Goal: Task Accomplishment & Management: Manage account settings

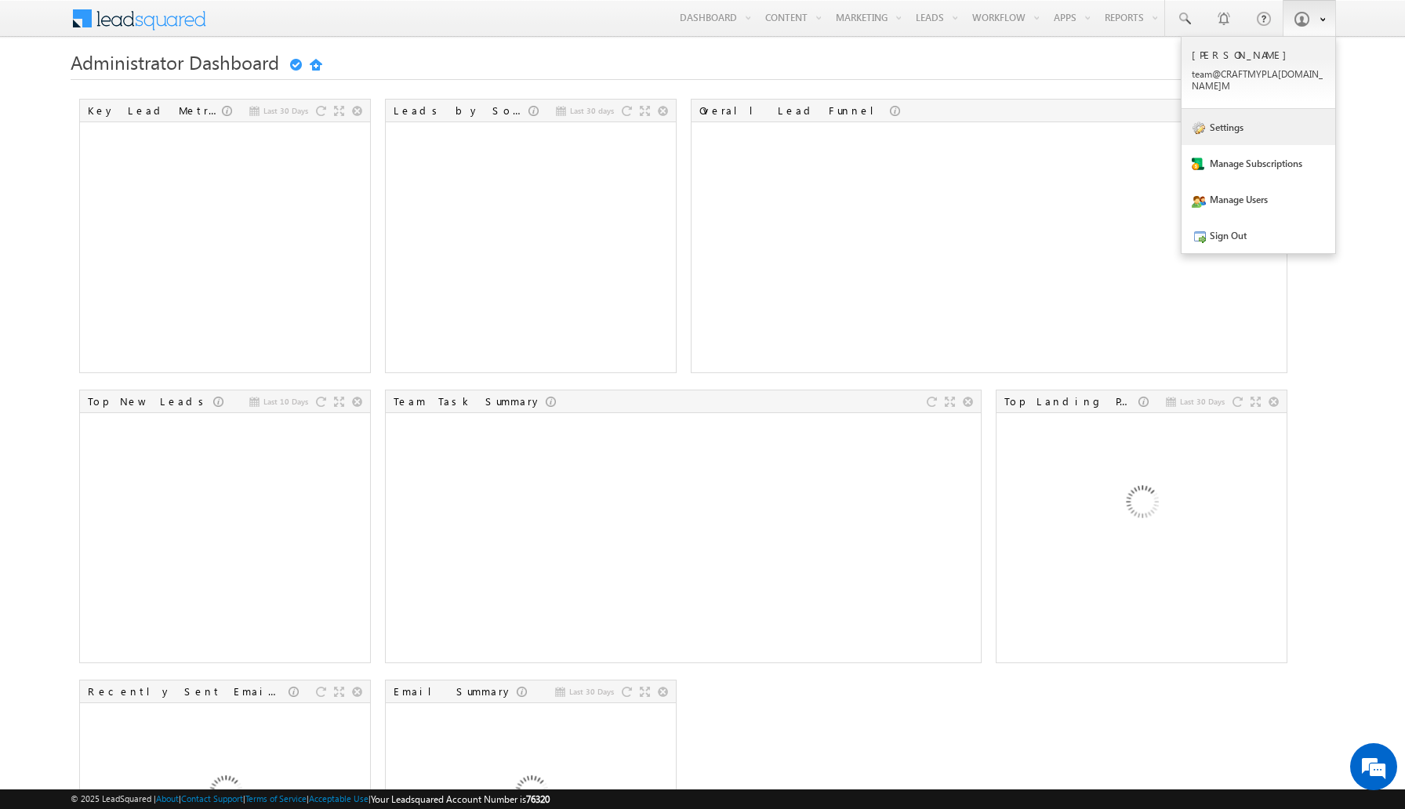
click at [1251, 118] on link "Settings" at bounding box center [1259, 127] width 154 height 36
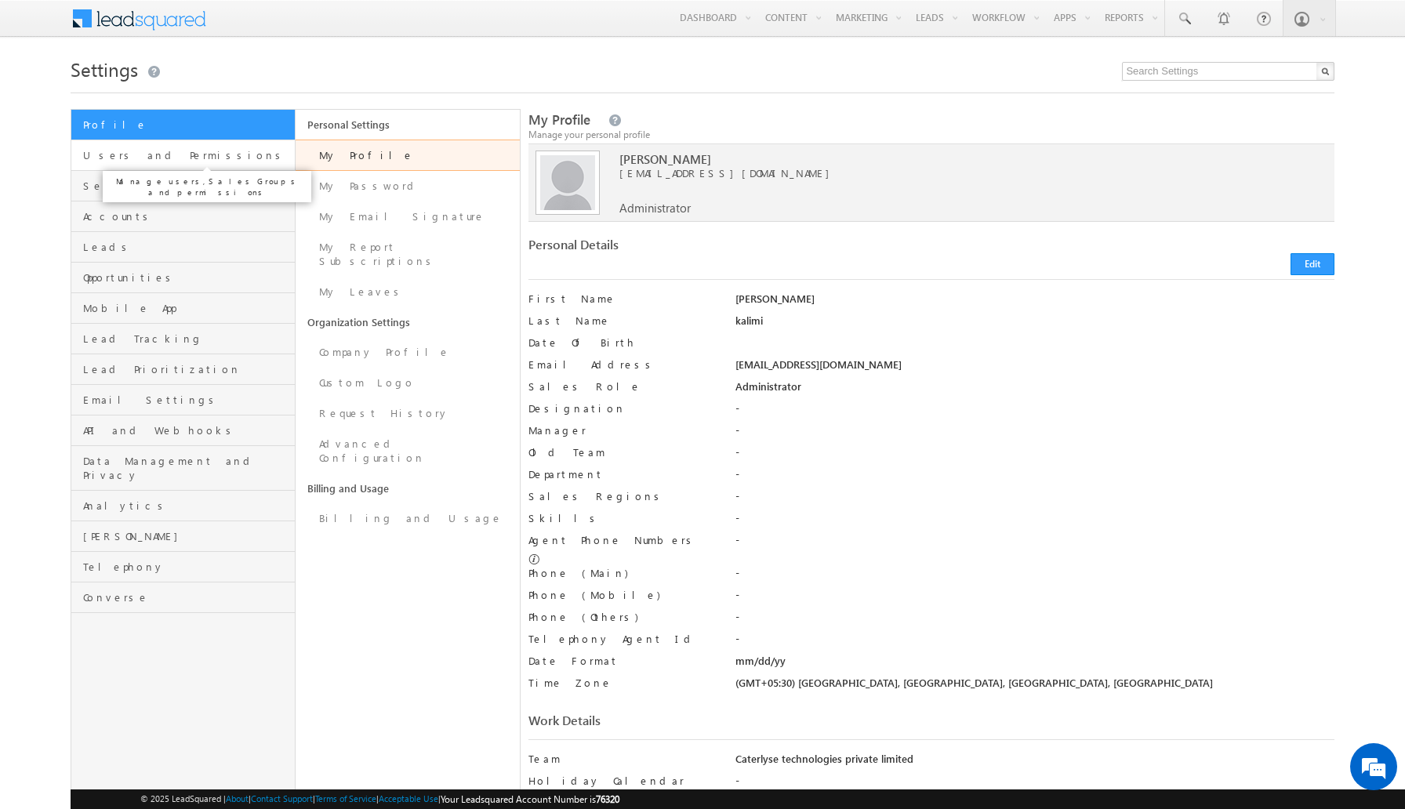
click at [174, 155] on span "Users and Permissions" at bounding box center [187, 155] width 208 height 14
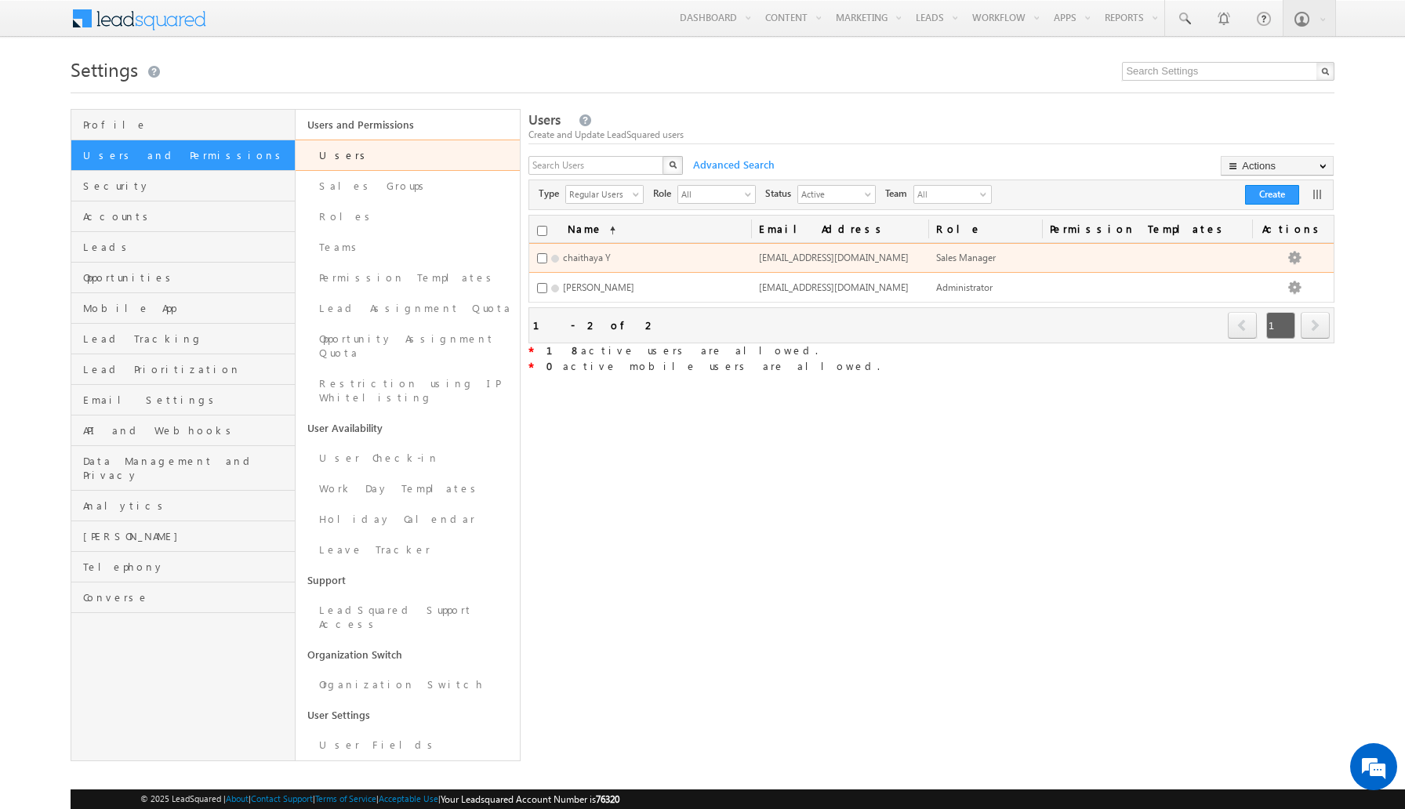
click at [817, 264] on span "developer@craftmyplate.com" at bounding box center [834, 258] width 150 height 12
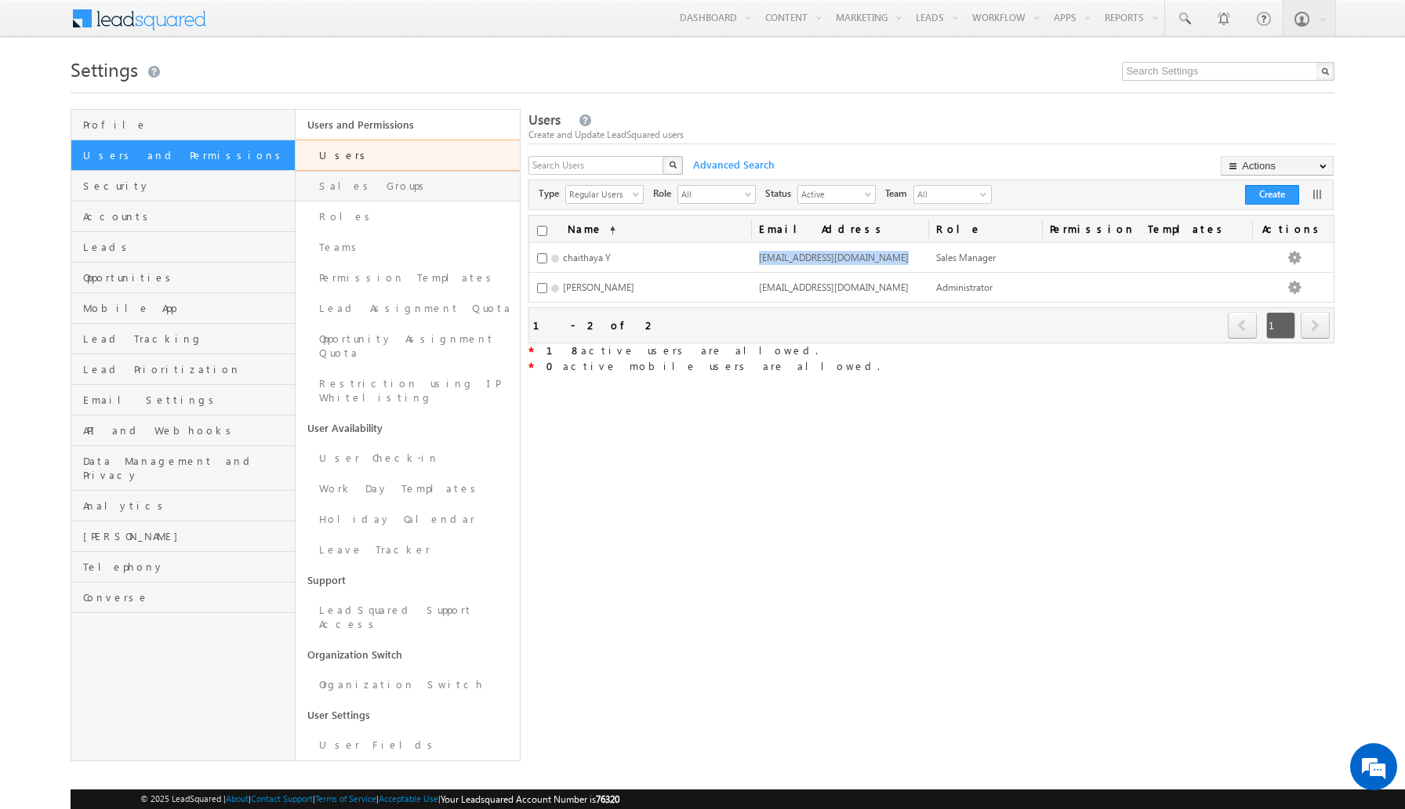
click at [378, 190] on link "Sales Groups" at bounding box center [408, 186] width 224 height 31
